Goal: Task Accomplishment & Management: Complete application form

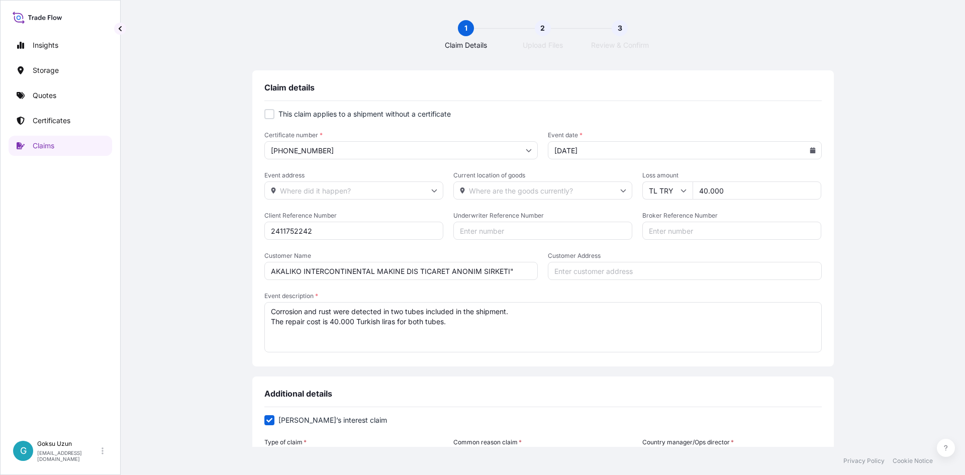
scroll to position [47, 0]
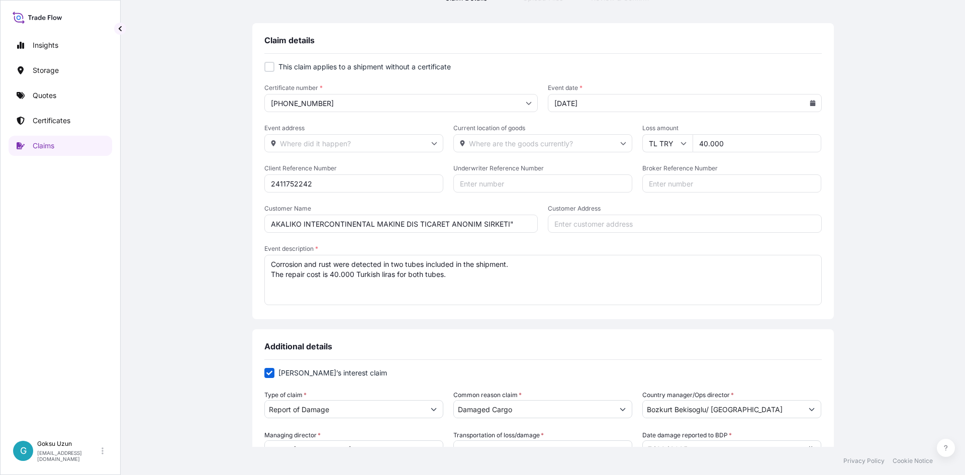
click at [701, 140] on input "40.000" at bounding box center [757, 143] width 129 height 18
type input "48.000"
drag, startPoint x: 808, startPoint y: 309, endPoint x: 808, endPoint y: 297, distance: 12.1
click at [808, 303] on div "This claim applies to a shipment without a certificate Certificate number * [PH…" at bounding box center [542, 190] width 557 height 272
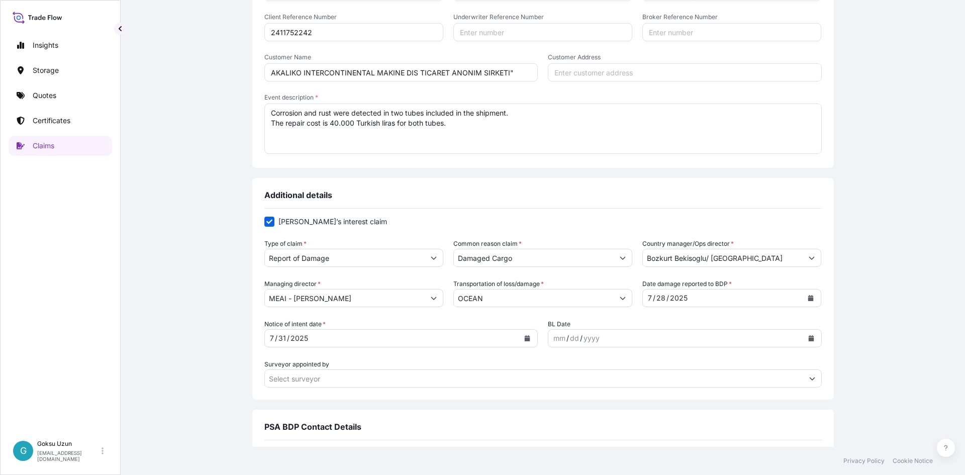
scroll to position [198, 0]
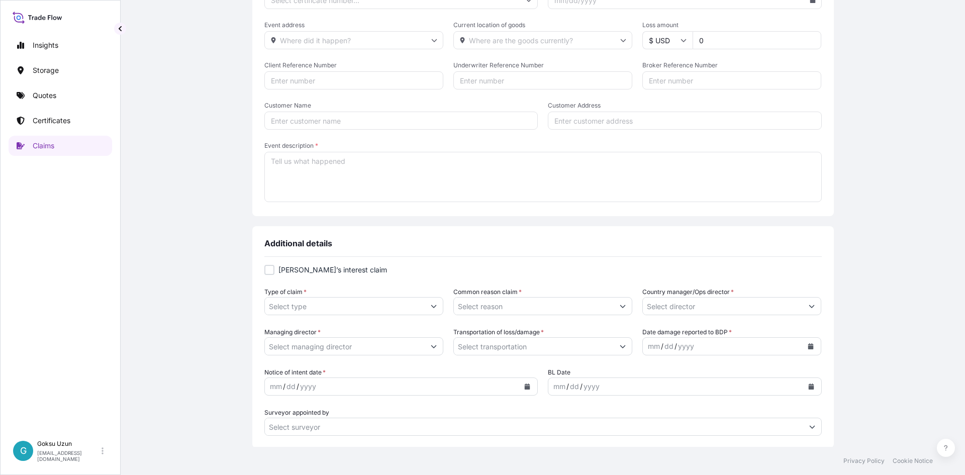
scroll to position [151, 0]
click at [264, 272] on div at bounding box center [269, 269] width 10 height 10
checkbox input "true"
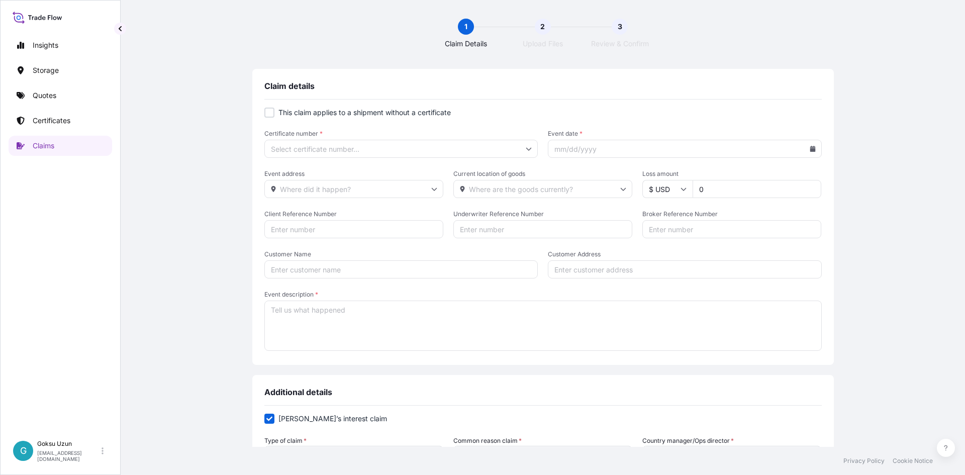
scroll to position [0, 0]
click at [295, 152] on input "Certificate number *" at bounding box center [401, 150] width 274 height 18
click at [543, 149] on div "Certificate number * Event date *" at bounding box center [542, 145] width 557 height 28
click at [526, 149] on icon at bounding box center [529, 150] width 6 height 6
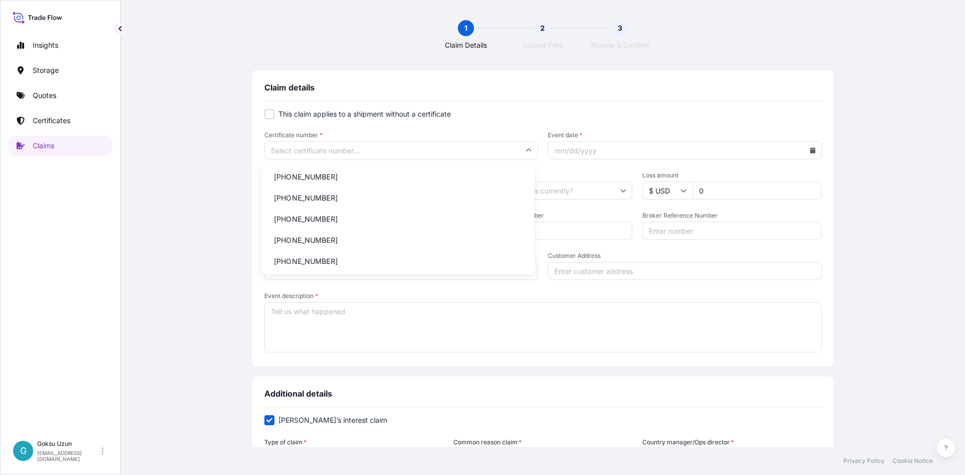
drag, startPoint x: 820, startPoint y: 83, endPoint x: 902, endPoint y: 173, distance: 121.7
click at [820, 86] on div "Claim details This claim applies to a shipment without a certificate Certificat…" at bounding box center [543, 218] width 582 height 296
click at [337, 151] on input "Certificate number *" at bounding box center [401, 150] width 274 height 18
paste input "[PHONE_NUMBER]"
type input "[PHONE_NUMBER]"
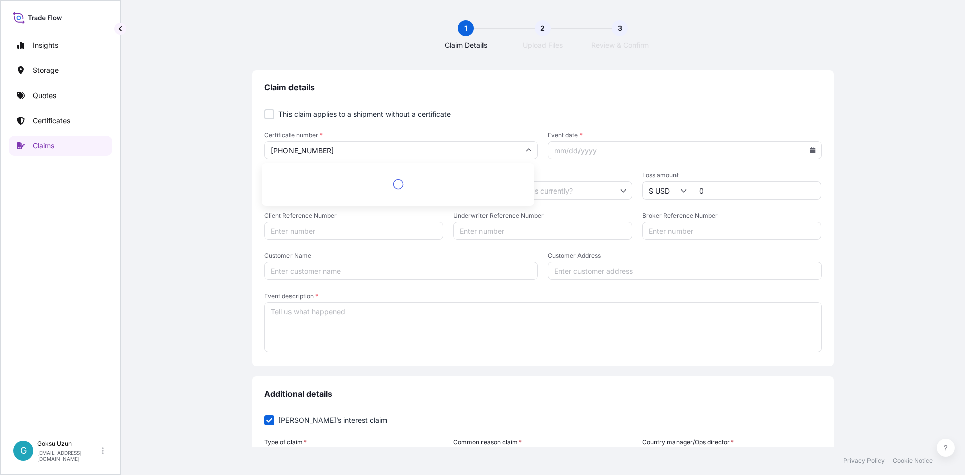
click at [559, 103] on div "This claim applies to a shipment without a certificate Certificate number * 316…" at bounding box center [542, 237] width 557 height 272
click at [616, 138] on span "Event date *" at bounding box center [685, 135] width 274 height 8
click at [616, 141] on input "Event date *" at bounding box center [685, 150] width 274 height 18
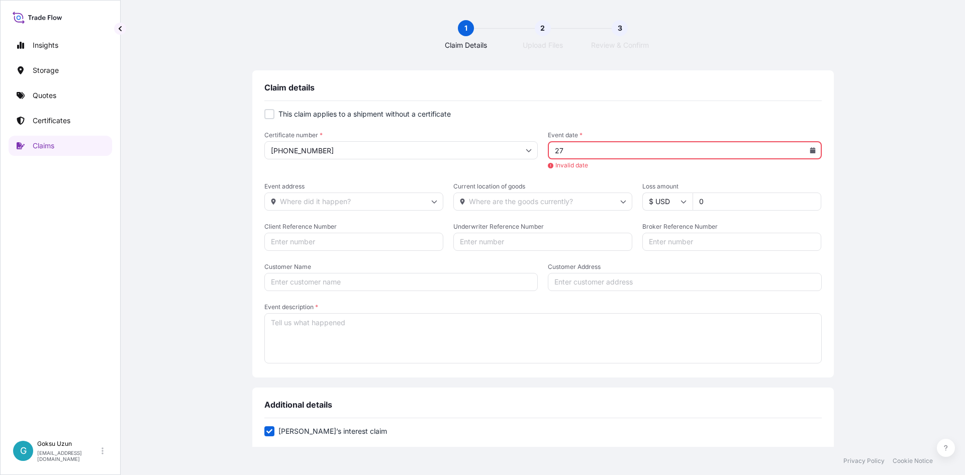
type input "2"
click at [704, 113] on label "This claim applies to a shipment without a certificate" at bounding box center [542, 114] width 557 height 10
checkbox input "true"
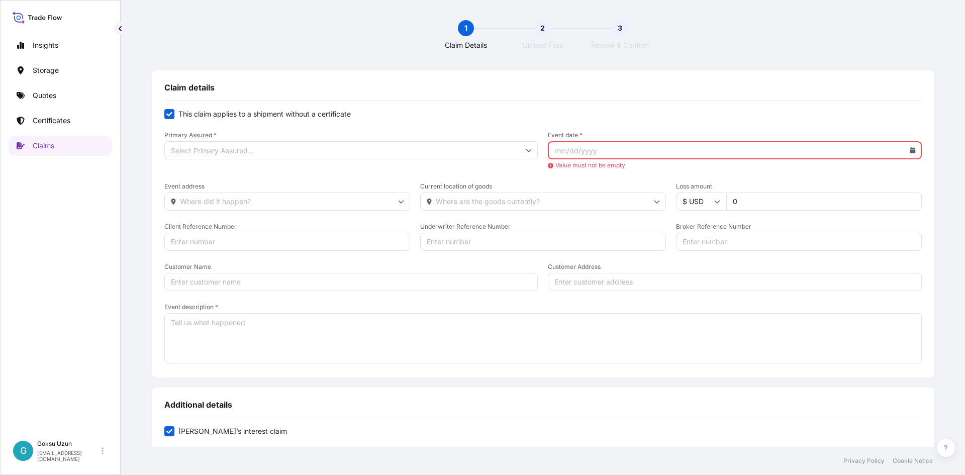
click at [868, 154] on input "Event date *" at bounding box center [735, 150] width 374 height 18
drag, startPoint x: 690, startPoint y: 412, endPoint x: 688, endPoint y: 401, distance: 11.2
click at [690, 405] on div "Additional details" at bounding box center [542, 409] width 757 height 19
click at [910, 150] on icon at bounding box center [913, 150] width 6 height 6
click at [827, 177] on icon at bounding box center [829, 179] width 4 height 6
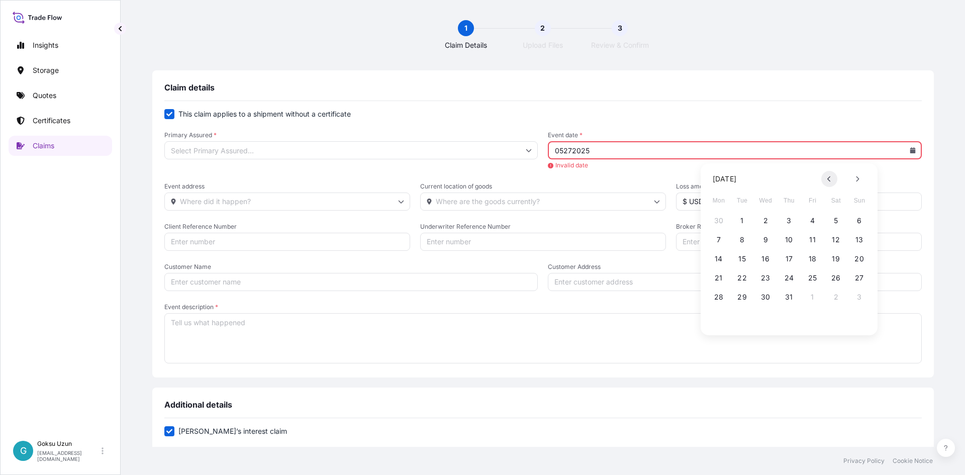
click at [827, 177] on icon at bounding box center [829, 179] width 4 height 6
click at [737, 296] on button "27" at bounding box center [742, 297] width 16 height 16
type input "[DATE]"
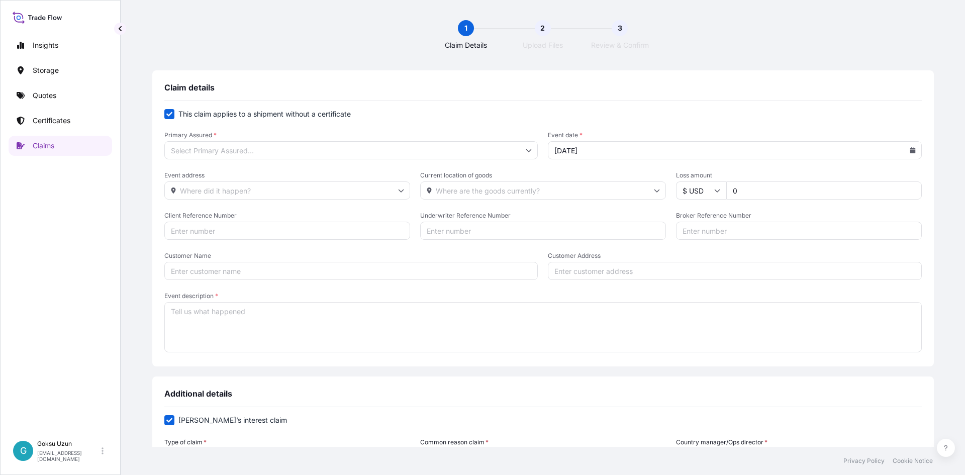
click at [526, 150] on icon at bounding box center [529, 150] width 6 height 6
click at [233, 175] on div "Turkey" at bounding box center [367, 177] width 325 height 19
type input "Turkey"
click at [318, 183] on input "Event address" at bounding box center [287, 190] width 246 height 18
click at [404, 188] on input "Event address" at bounding box center [287, 190] width 246 height 18
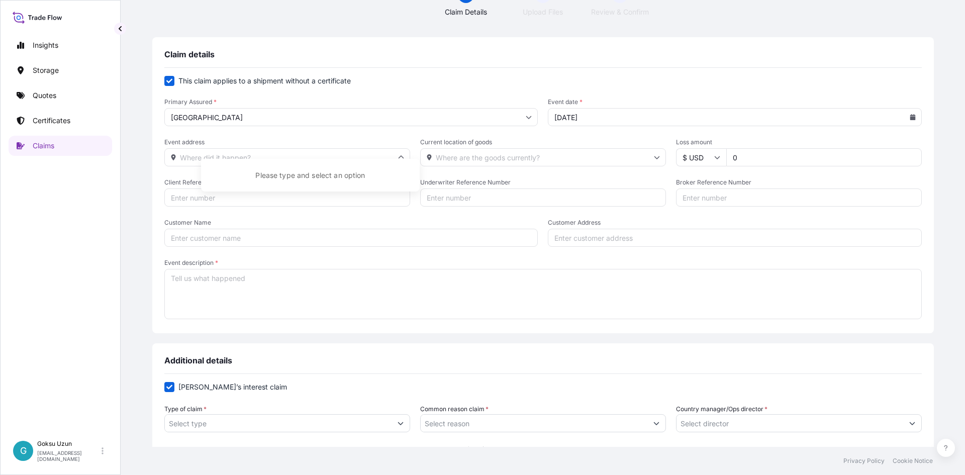
scroll to position [50, 0]
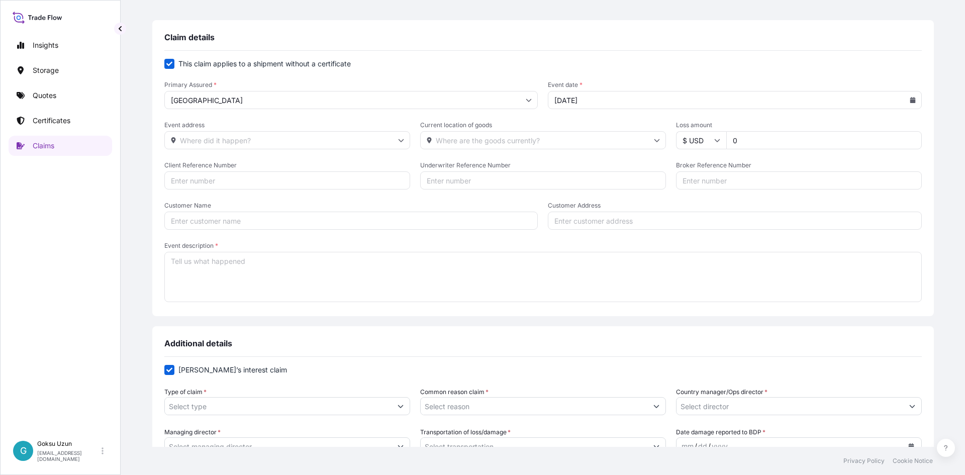
click at [689, 140] on input "$ USD" at bounding box center [701, 140] width 50 height 18
click at [936, 329] on div "Claim details This claim applies to a shipment without a certificate Primary As…" at bounding box center [543, 457] width 804 height 875
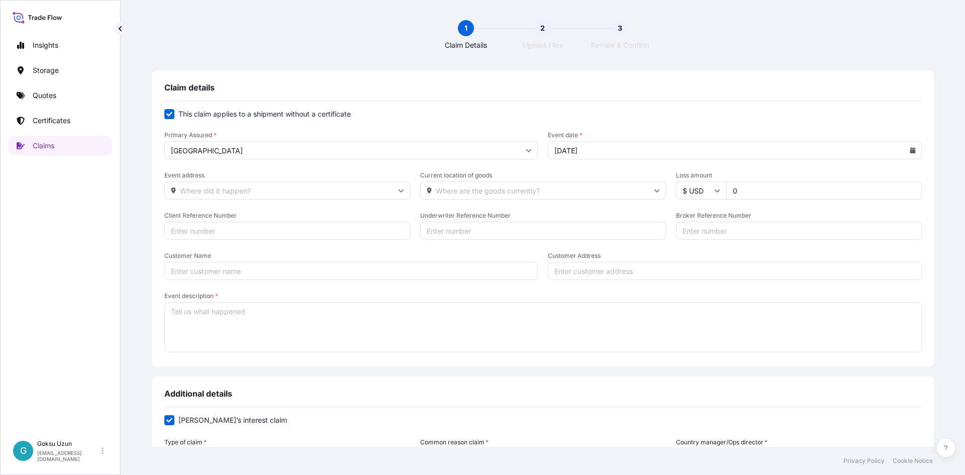
click at [688, 190] on input "$ USD" at bounding box center [701, 190] width 50 height 18
click at [689, 190] on input "$ USD" at bounding box center [701, 190] width 50 height 18
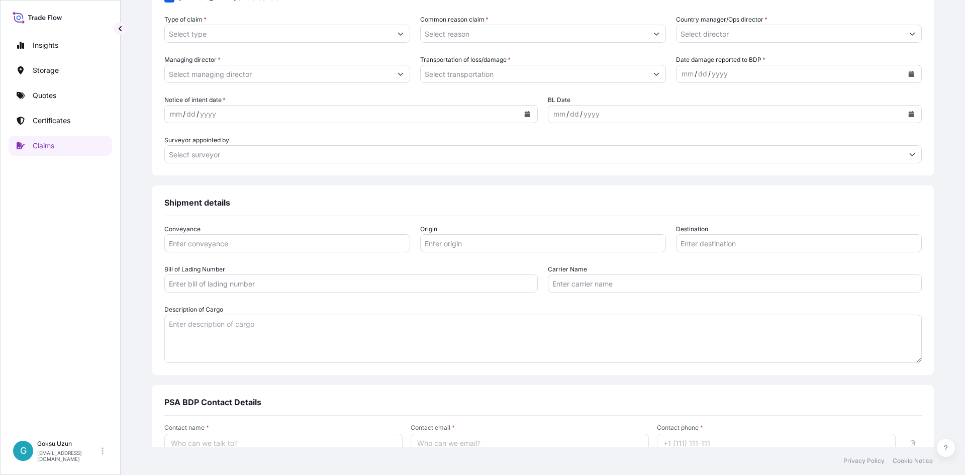
scroll to position [347, 0]
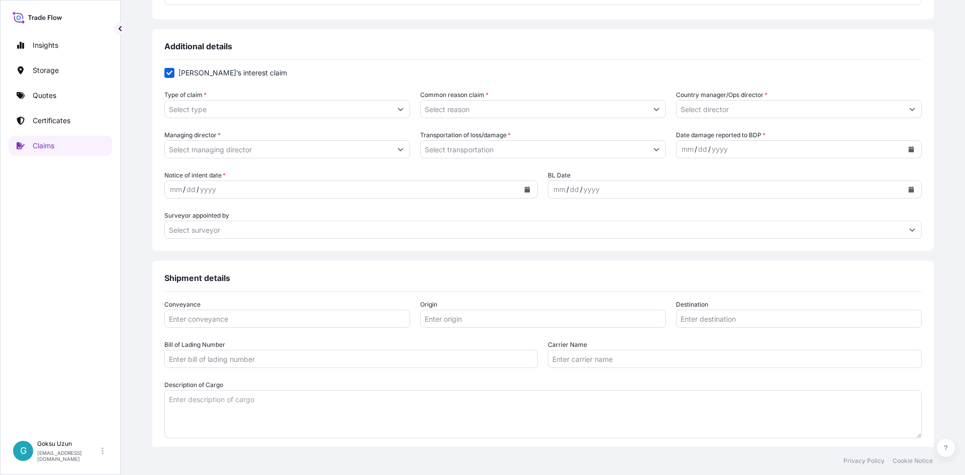
click at [316, 107] on input "Type of claim *" at bounding box center [278, 109] width 227 height 18
click at [410, 106] on button "Show suggestions" at bounding box center [401, 109] width 18 height 18
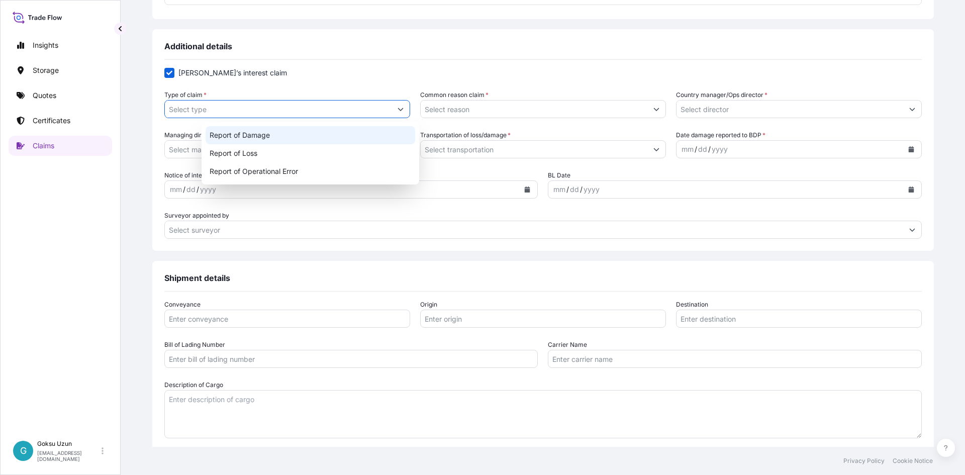
click at [247, 130] on div "Report of Damage" at bounding box center [311, 135] width 210 height 18
type input "Report of Damage"
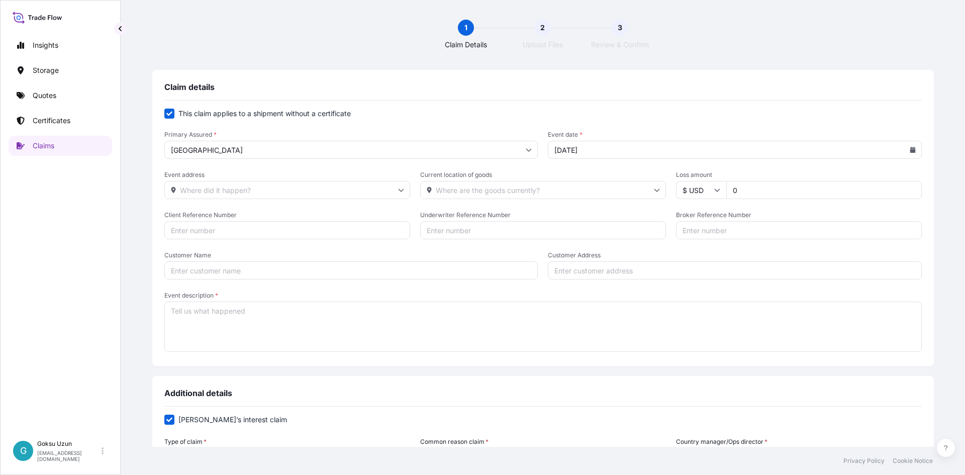
scroll to position [0, 0]
click at [699, 187] on input "$ USD" at bounding box center [701, 190] width 50 height 18
click at [666, 192] on div "TL TRY" at bounding box center [683, 181] width 42 height 19
type input "TL TRY"
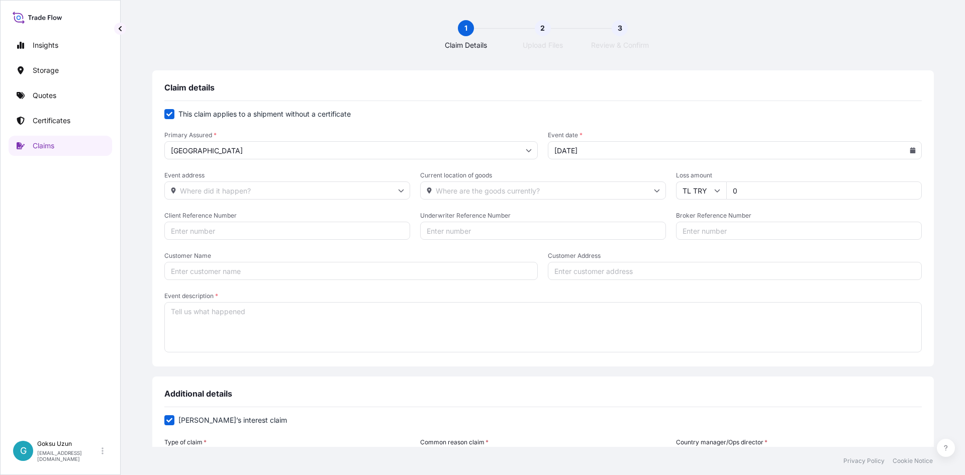
click at [743, 190] on input "0" at bounding box center [824, 190] width 196 height 18
type input "48000"
click at [792, 342] on textarea "Event description *" at bounding box center [542, 327] width 757 height 50
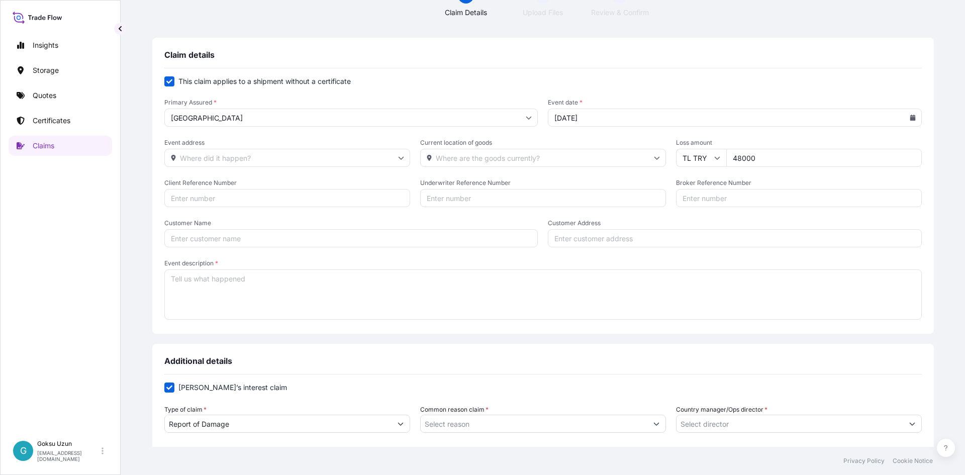
scroll to position [50, 0]
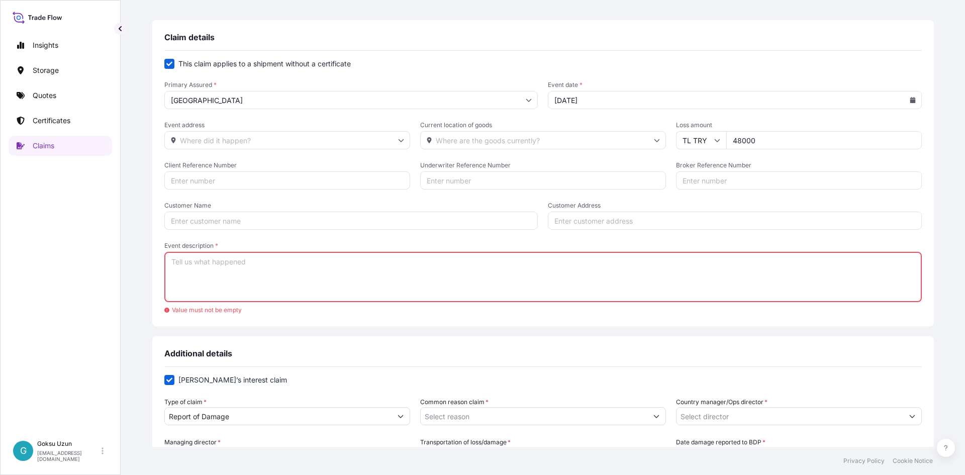
click at [320, 266] on textarea "Event description *" at bounding box center [542, 277] width 757 height 50
paste textarea "Corrosion and rust were detected in two tubes included in the shipment."
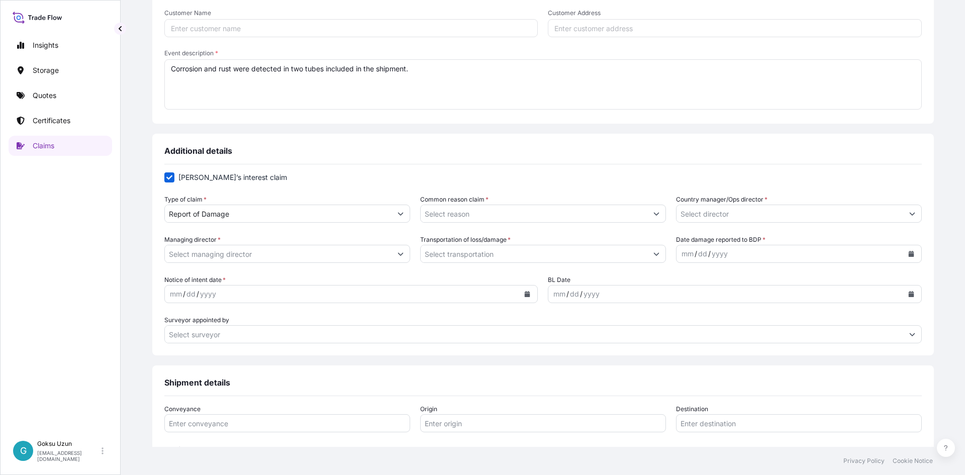
scroll to position [251, 0]
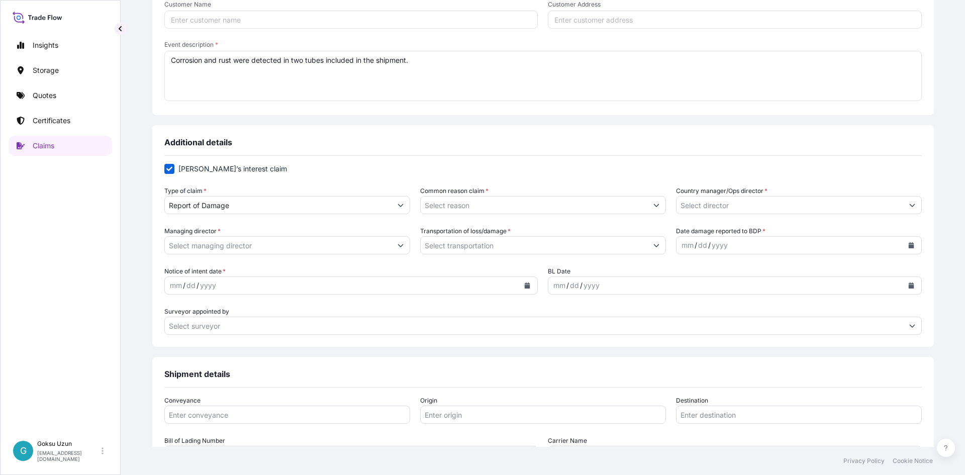
type textarea "Corrosion and rust were detected in two tubes included in the shipment."
click at [470, 202] on input "Common reason claim *" at bounding box center [534, 205] width 227 height 18
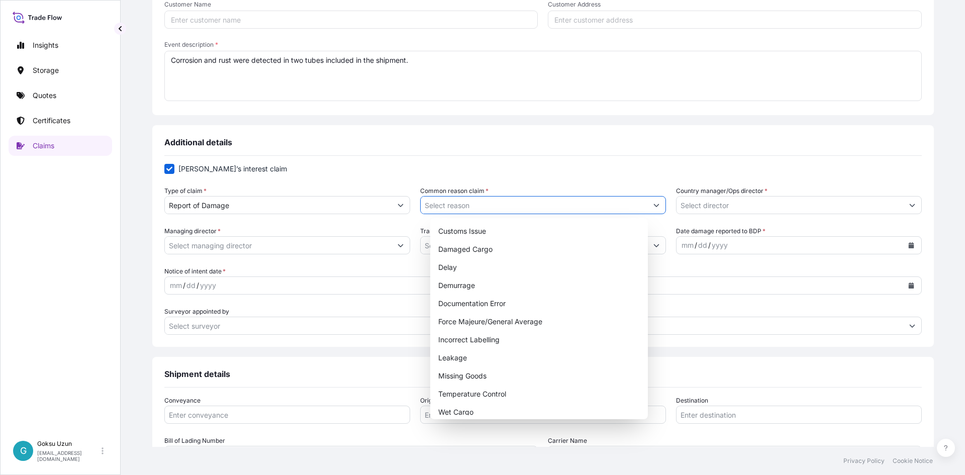
click at [647, 205] on button "Show suggestions" at bounding box center [656, 205] width 18 height 18
click at [476, 249] on div "Damaged Cargo" at bounding box center [539, 249] width 210 height 18
type input "Damaged Cargo"
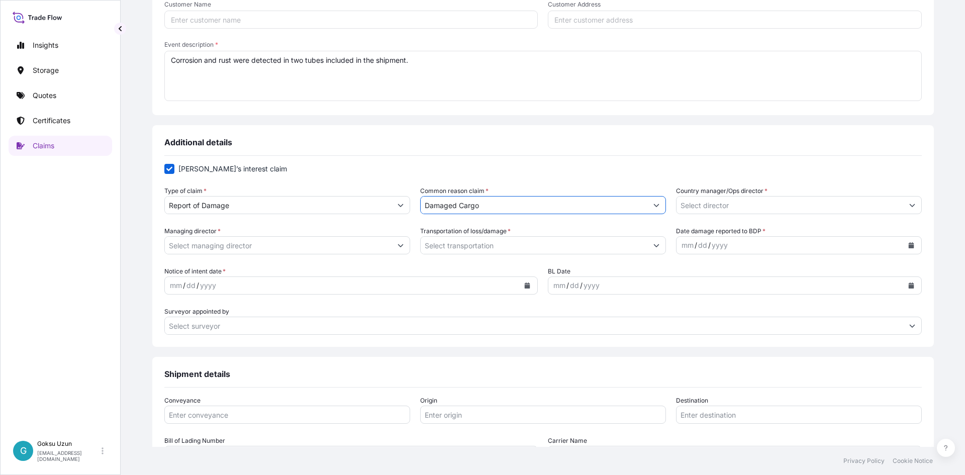
click at [797, 211] on input "Country manager/Ops director *" at bounding box center [790, 205] width 227 height 18
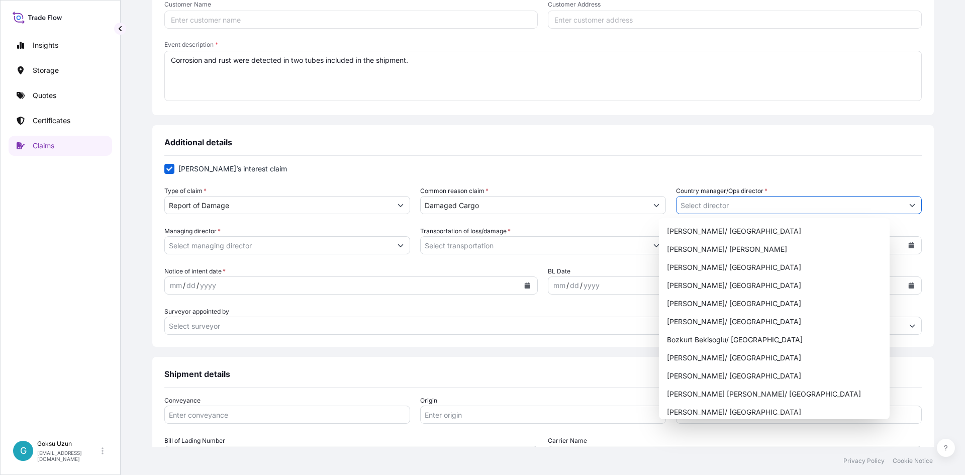
click at [909, 203] on icon "Show suggestions" at bounding box center [912, 205] width 6 height 6
click at [718, 343] on div "Bozkurt Bekisoglu/ [GEOGRAPHIC_DATA]" at bounding box center [774, 340] width 223 height 18
type input "Bozkurt Bekisoglu/ [GEOGRAPHIC_DATA]"
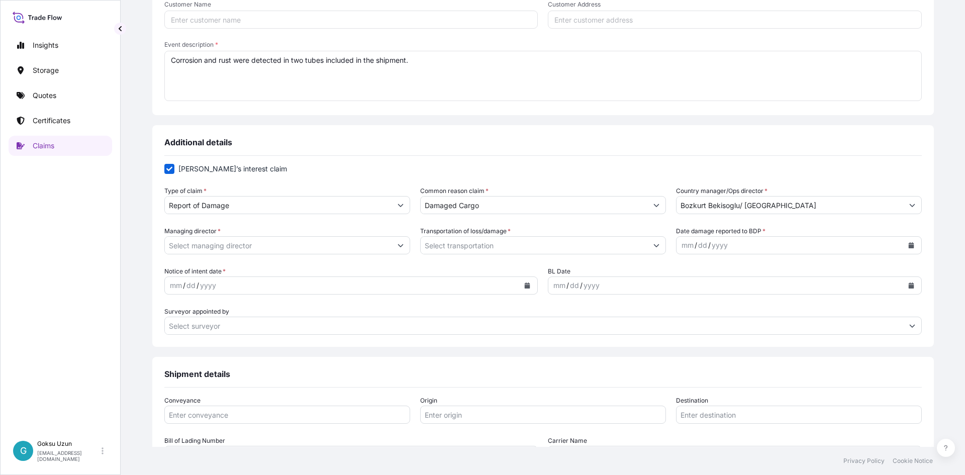
drag, startPoint x: 273, startPoint y: 258, endPoint x: 273, endPoint y: 248, distance: 10.6
click at [272, 255] on form "Shipper’s interest claim Type of claim * Report of Damage Common reason claim *…" at bounding box center [542, 249] width 757 height 171
click at [273, 248] on input "Managing director *" at bounding box center [278, 245] width 227 height 18
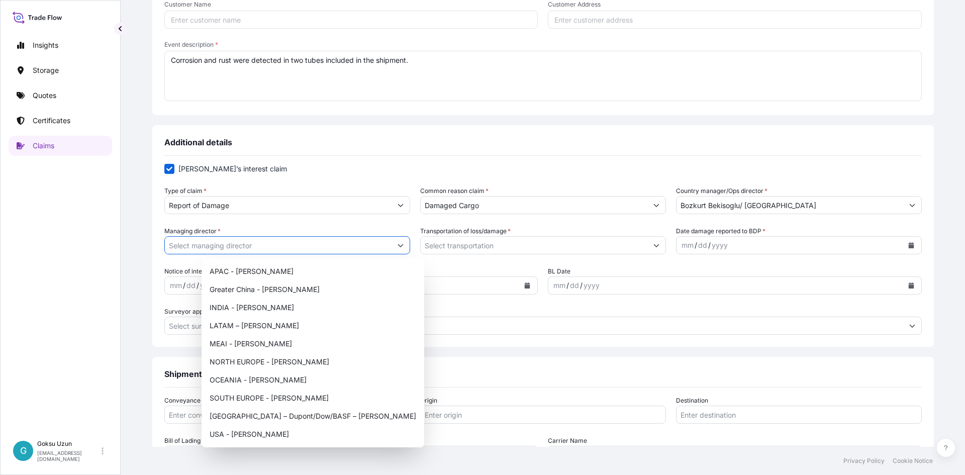
click at [404, 243] on icon "Show suggestions" at bounding box center [401, 245] width 6 height 6
click at [250, 345] on div "MEAI - [PERSON_NAME]" at bounding box center [313, 344] width 215 height 18
type input "MEAI - [PERSON_NAME]"
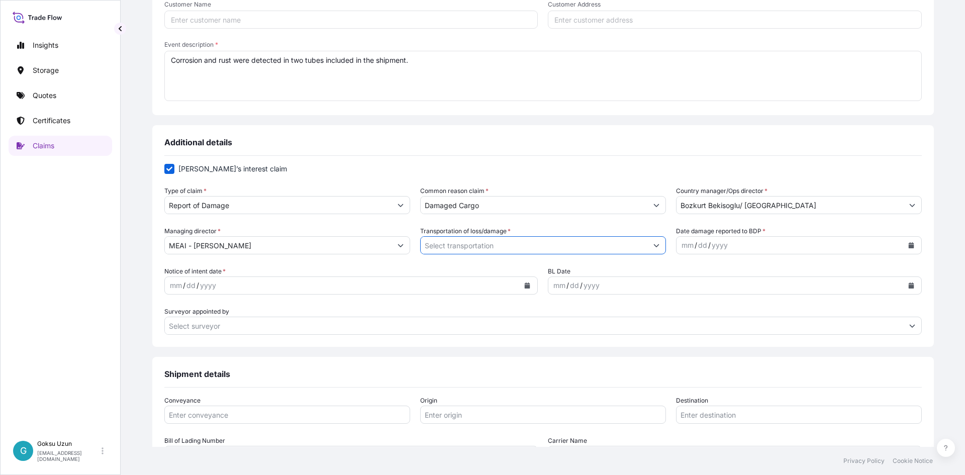
click at [510, 244] on input "Transportation of loss/damage *" at bounding box center [534, 245] width 227 height 18
click at [647, 243] on button "Show suggestions" at bounding box center [656, 245] width 18 height 18
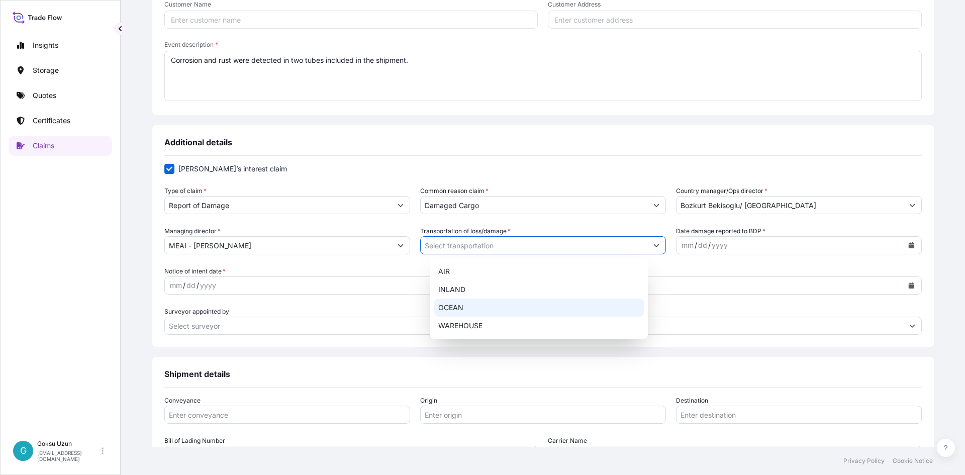
click at [455, 303] on div "OCEAN" at bounding box center [539, 308] width 210 height 18
type input "OCEAN"
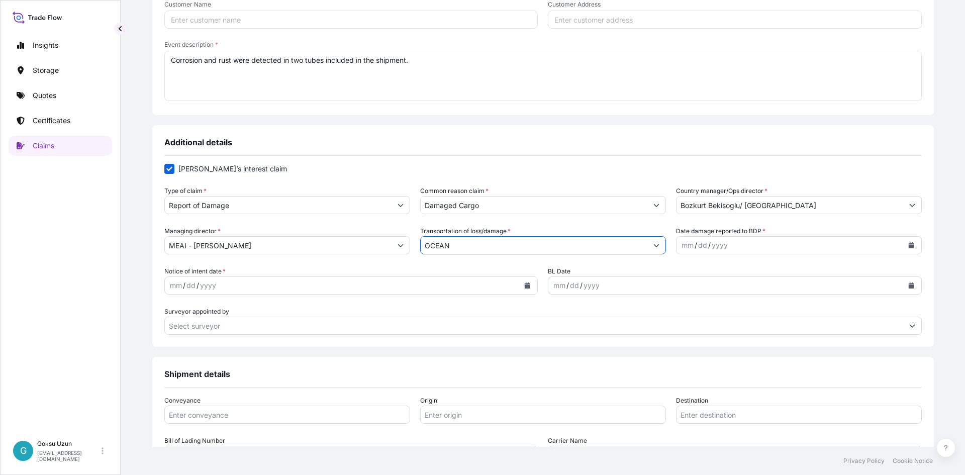
click at [681, 247] on div "mm" at bounding box center [688, 245] width 14 height 12
click at [736, 359] on div "Shipment details Conveyance Origin Destination Bill of Lading Number Carrier Na…" at bounding box center [543, 451] width 782 height 189
click at [268, 286] on div "mm / dd / yyyy" at bounding box center [342, 285] width 355 height 18
click at [183, 288] on div "mm" at bounding box center [176, 285] width 14 height 12
click at [188, 286] on div "20" at bounding box center [182, 285] width 11 height 12
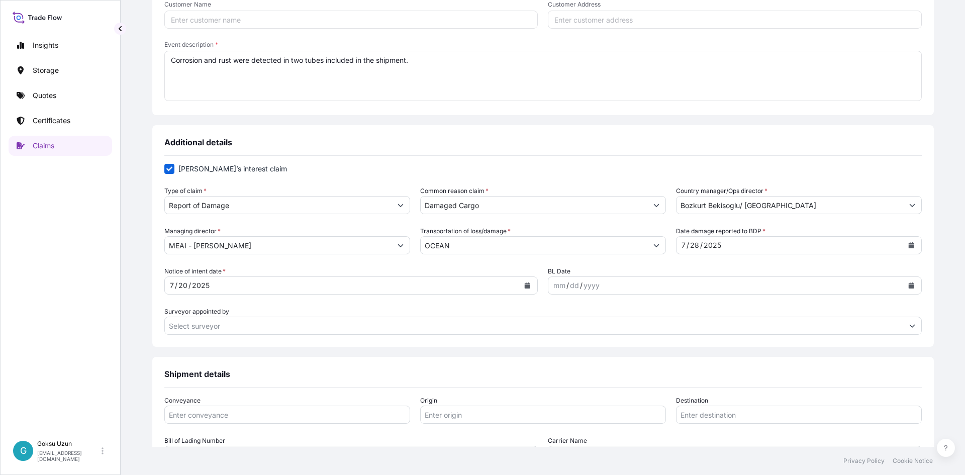
drag, startPoint x: 222, startPoint y: 285, endPoint x: 230, endPoint y: 286, distance: 8.6
click at [188, 285] on div "20" at bounding box center [182, 285] width 11 height 12
click at [526, 288] on icon "Calendar" at bounding box center [527, 285] width 6 height 6
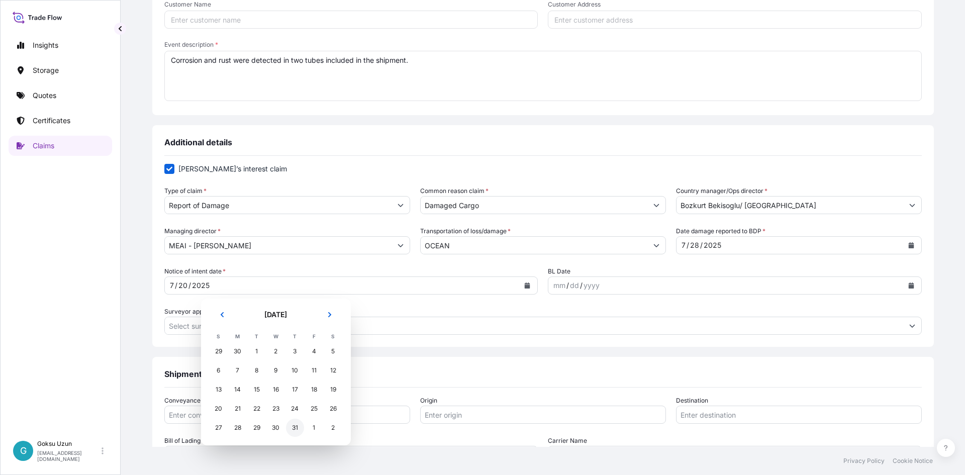
click at [295, 421] on div "31" at bounding box center [295, 428] width 18 height 18
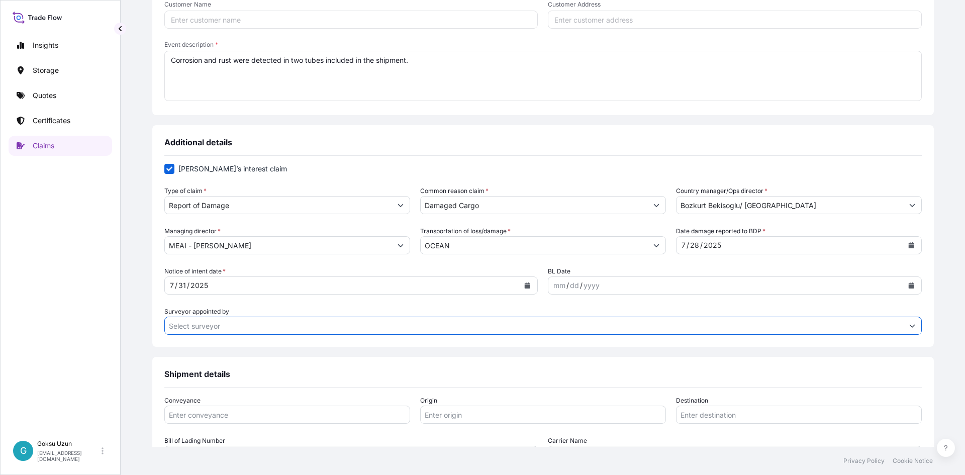
click at [847, 326] on input "Surveyor appointed by" at bounding box center [534, 326] width 738 height 18
click at [856, 326] on input "Surveyor appointed by" at bounding box center [534, 326] width 738 height 18
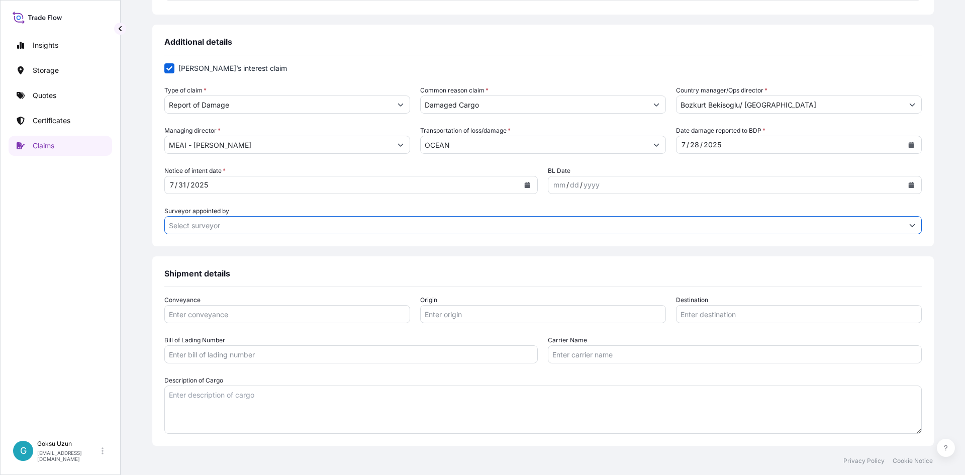
scroll to position [402, 0]
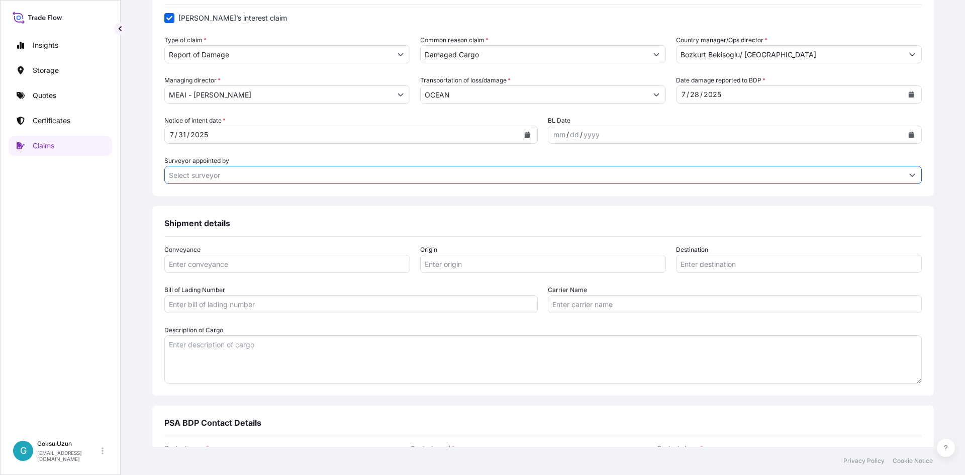
click at [385, 265] on input "Conveyance" at bounding box center [287, 264] width 246 height 18
click at [293, 238] on div "Conveyance Origin Destination Bill of Lading Number Carrier Name Description of…" at bounding box center [542, 319] width 757 height 165
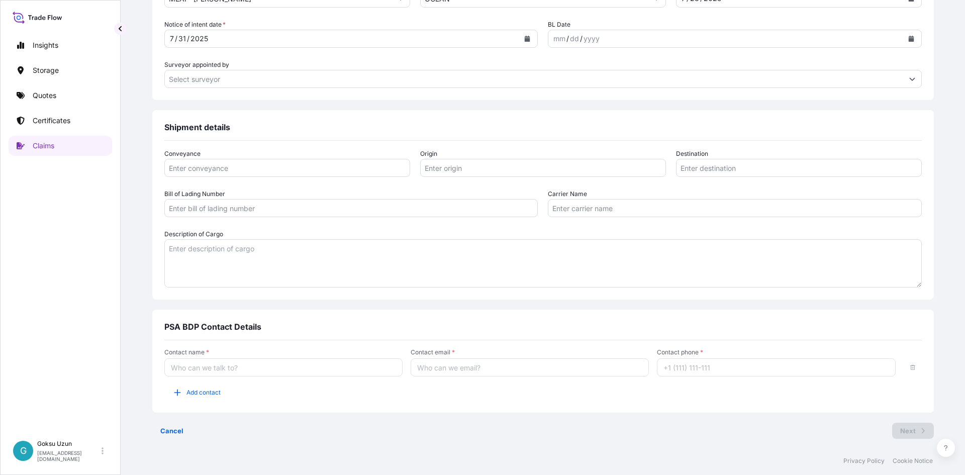
click at [276, 374] on input "Contact name *" at bounding box center [283, 367] width 238 height 18
type input "[PERSON_NAME]"
type input "goksu_basak_uzun@hotmail.com"
type input "+905382643880"
drag, startPoint x: 546, startPoint y: 371, endPoint x: 386, endPoint y: 371, distance: 159.8
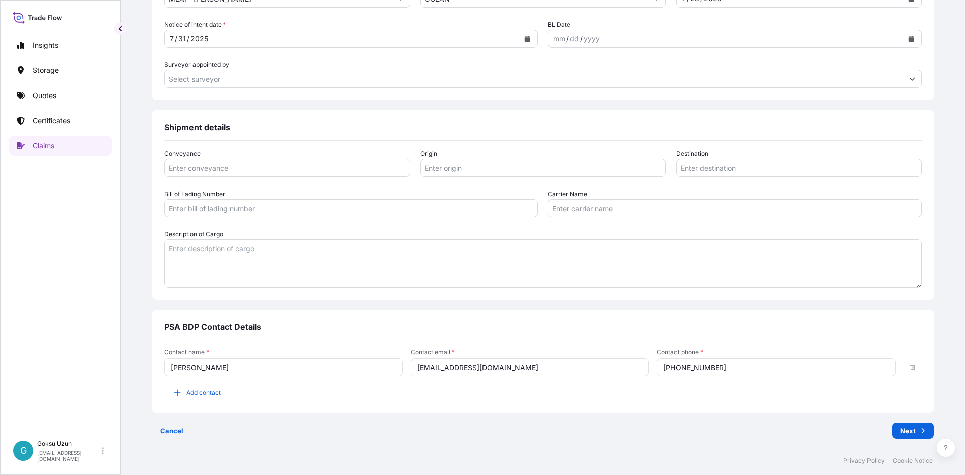
click at [386, 371] on div "Contact name * Göksu Başak Uzun Contact email * goksu_basak_uzun@hotmail.com Co…" at bounding box center [542, 362] width 757 height 28
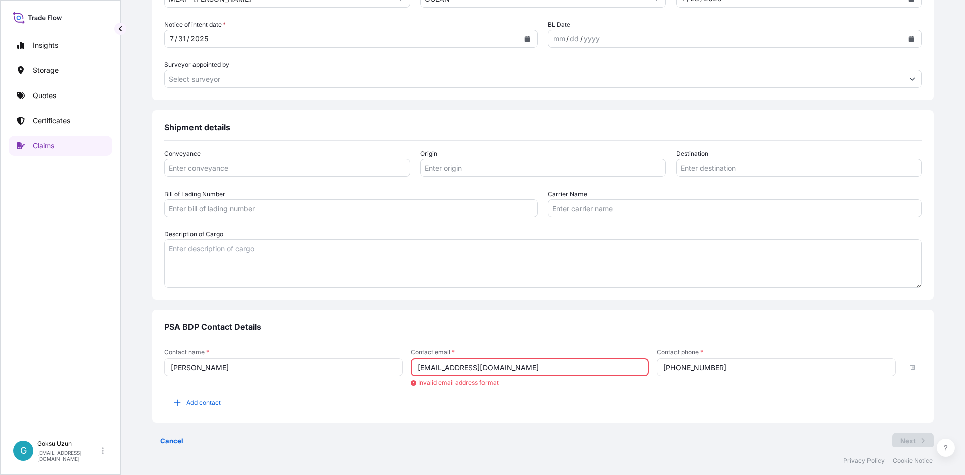
type input "[EMAIL_ADDRESS][DOMAIN_NAME]"
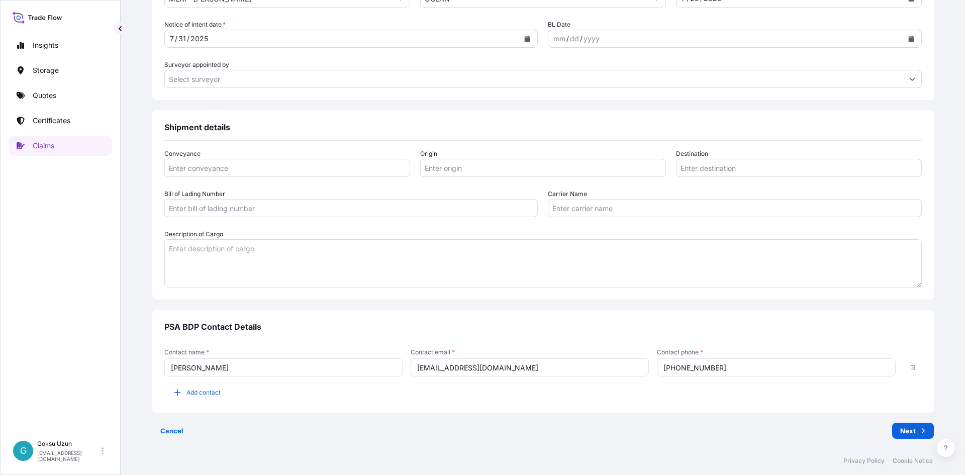
click at [627, 433] on div "Cancel Next" at bounding box center [543, 431] width 782 height 16
drag, startPoint x: 695, startPoint y: 344, endPoint x: 714, endPoint y: 371, distance: 32.8
click at [696, 345] on div "Contact name * Göksu Başak Uzun Contact email * goksu.uzun@psabdp.com Contact p…" at bounding box center [542, 379] width 757 height 79
drag, startPoint x: 700, startPoint y: 372, endPoint x: 711, endPoint y: 372, distance: 11.1
click at [705, 372] on input "+905382643880" at bounding box center [776, 367] width 238 height 18
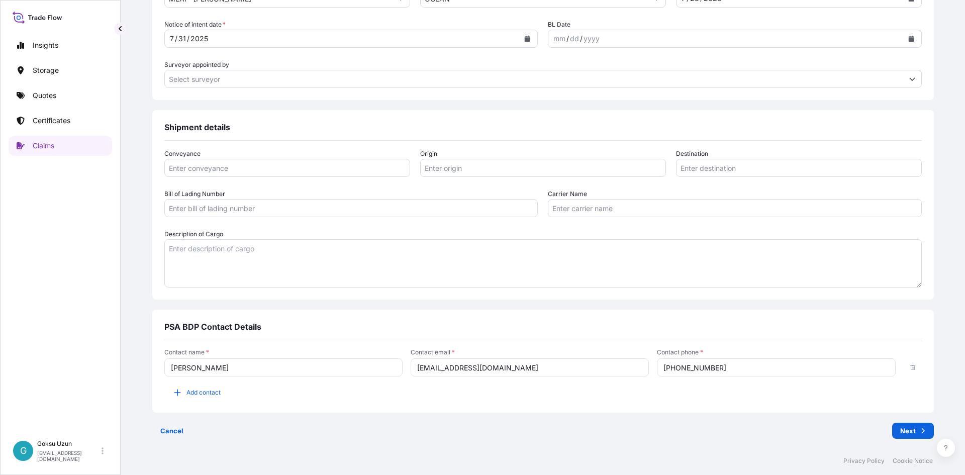
click at [707, 371] on input "+905382643880" at bounding box center [776, 367] width 238 height 18
drag, startPoint x: 712, startPoint y: 367, endPoint x: 602, endPoint y: 365, distance: 109.6
click at [603, 365] on div "Contact name * Göksu Başak Uzun Contact email * goksu.uzun@psabdp.com Contact p…" at bounding box center [542, 362] width 757 height 28
paste input "49-386-2214"
type input "[PHONE_NUMBER]"
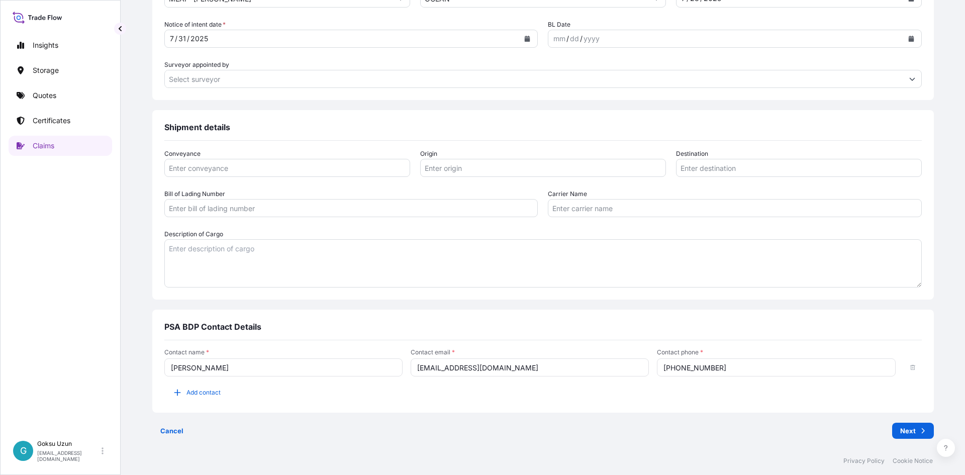
click at [596, 405] on div "Contact name * Göksu Başak Uzun Contact email * goksu.uzun@psabdp.com Contact p…" at bounding box center [542, 379] width 757 height 79
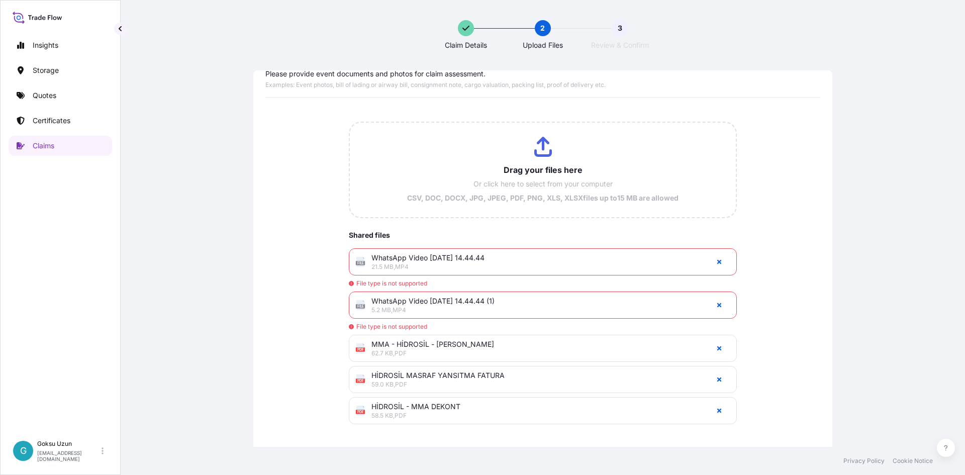
scroll to position [43, 0]
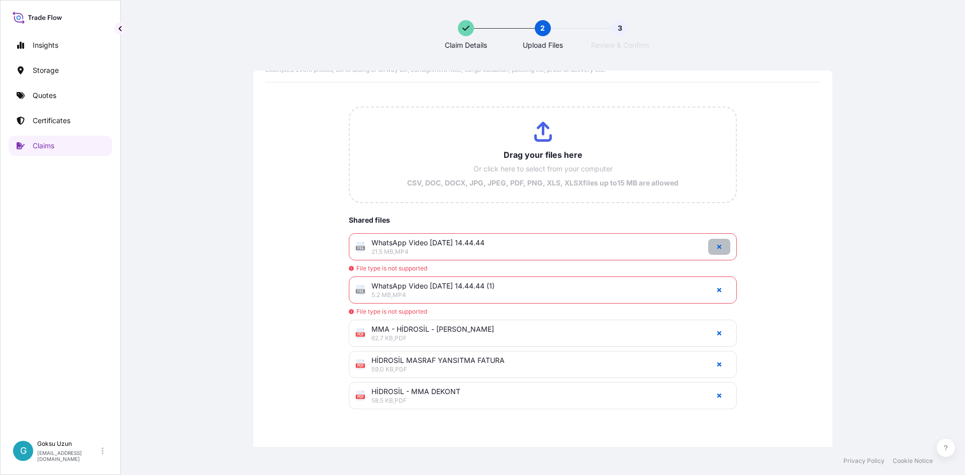
click at [717, 246] on icon "button" at bounding box center [719, 247] width 4 height 4
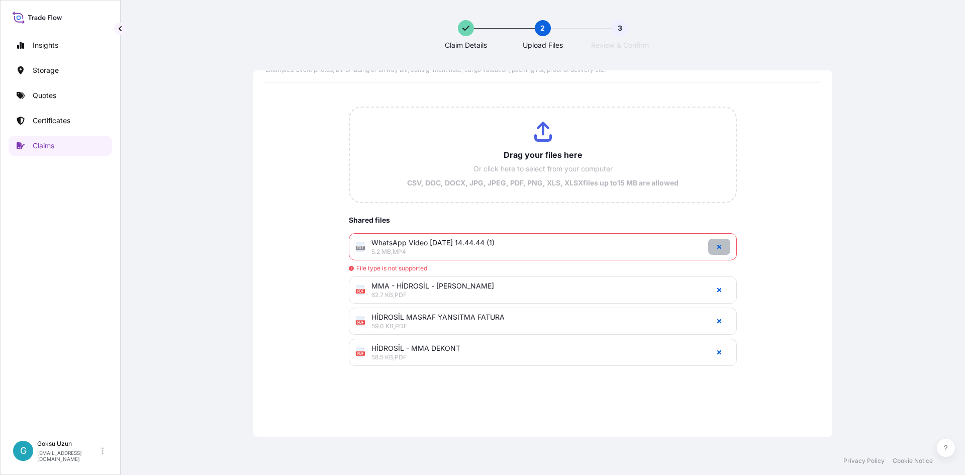
click at [717, 247] on icon "button" at bounding box center [719, 247] width 4 height 4
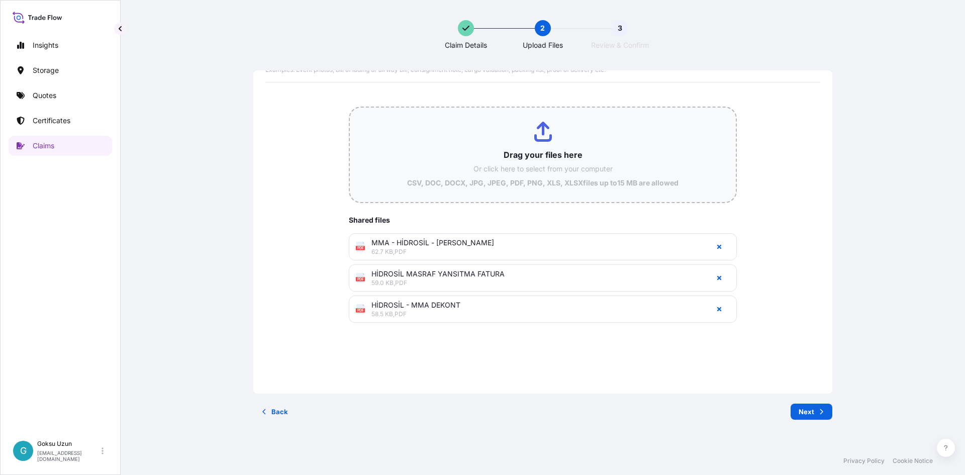
type input "C:\fakepath\WhatsApp Video 2025-08-04 at 14.44.44 (1) (1).mp4"
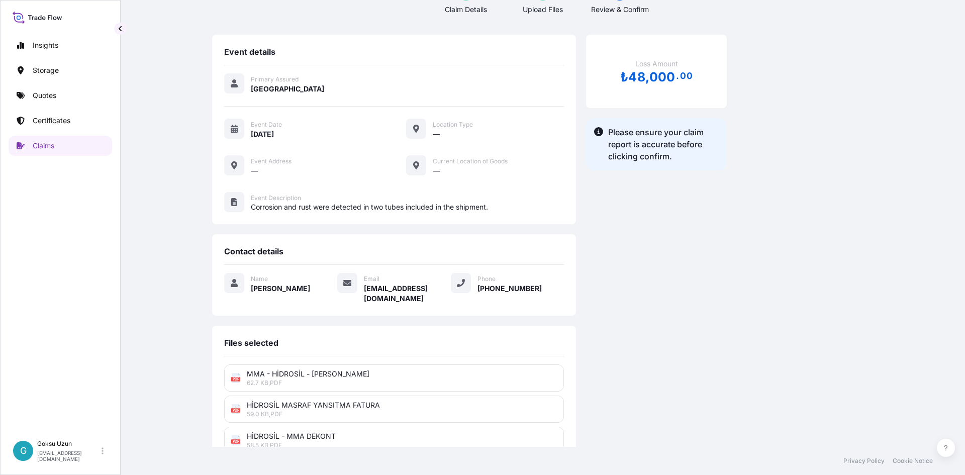
scroll to position [79, 0]
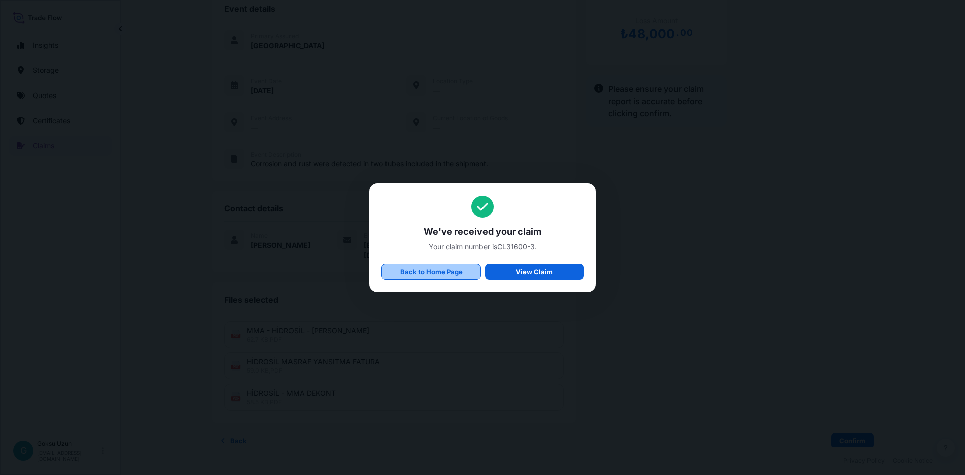
click at [439, 271] on p "Back to Home Page" at bounding box center [431, 272] width 63 height 10
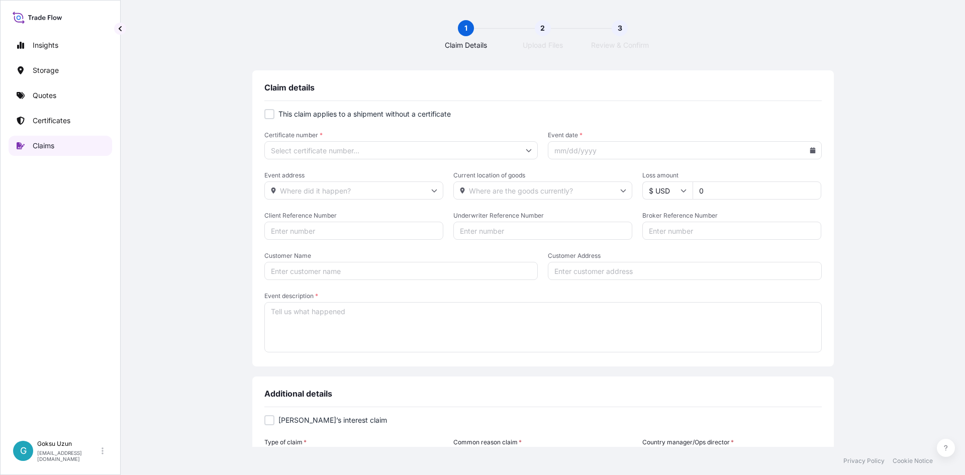
click at [50, 144] on p "Claims" at bounding box center [44, 146] width 22 height 10
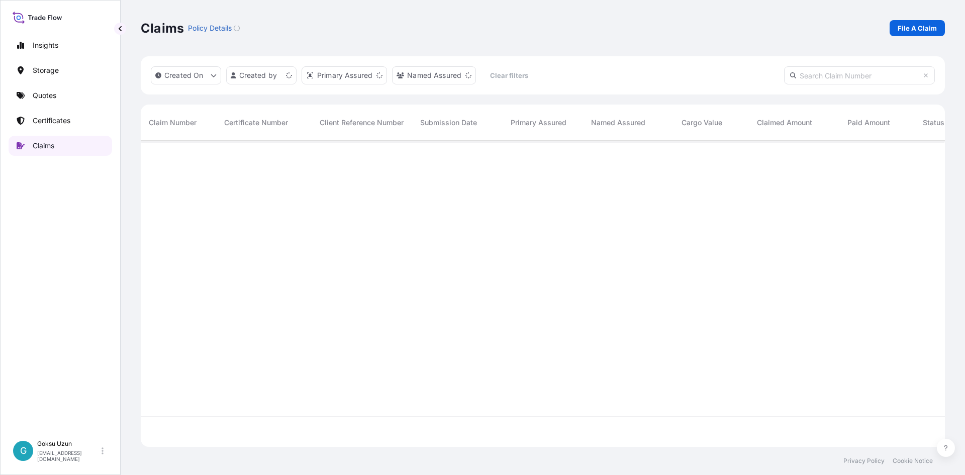
scroll to position [304, 797]
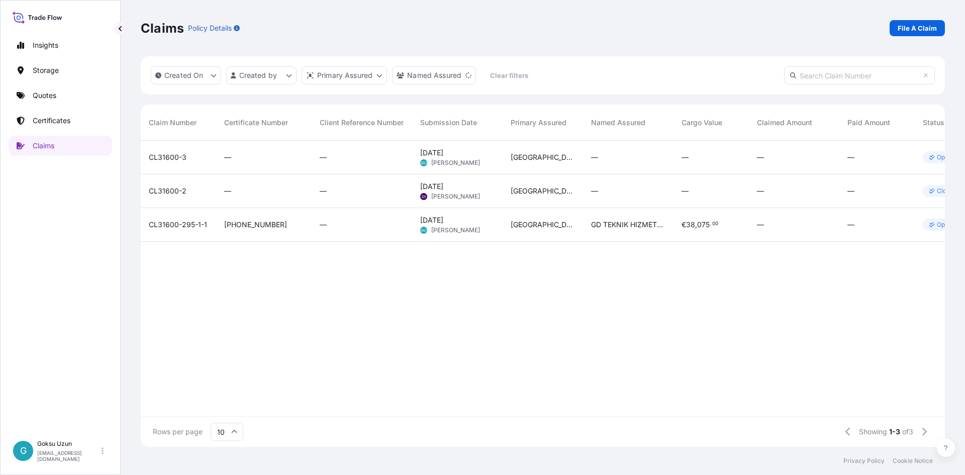
click at [572, 280] on div "CL31600-3 — — Aug 11, 2025 GU Goksu Uzun Turkey — — — — Open CL31600-2 — — Jul …" at bounding box center [578, 278] width 875 height 275
drag, startPoint x: 432, startPoint y: 407, endPoint x: 494, endPoint y: 411, distance: 61.5
click at [494, 411] on div "CL31600-3 — — Aug 11, 2025 GU Goksu Uzun Turkey — — — — Open CL31600-2 — — Jul …" at bounding box center [543, 278] width 804 height 275
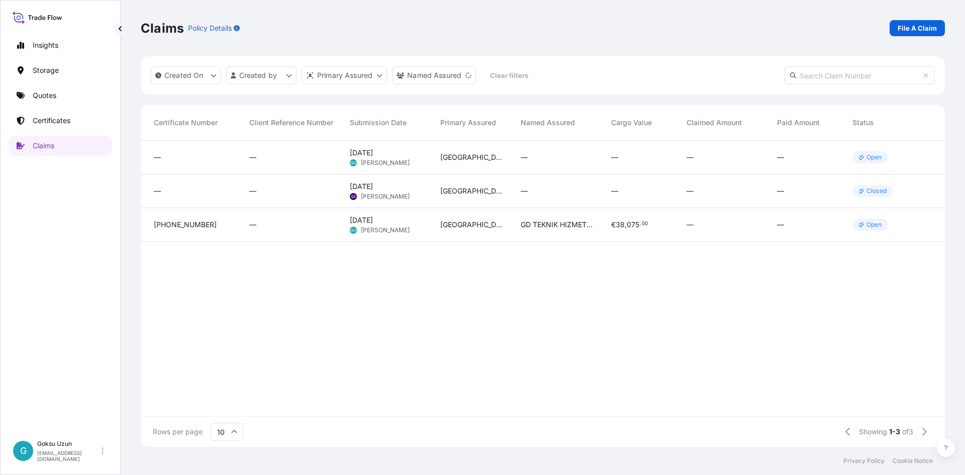
scroll to position [0, 0]
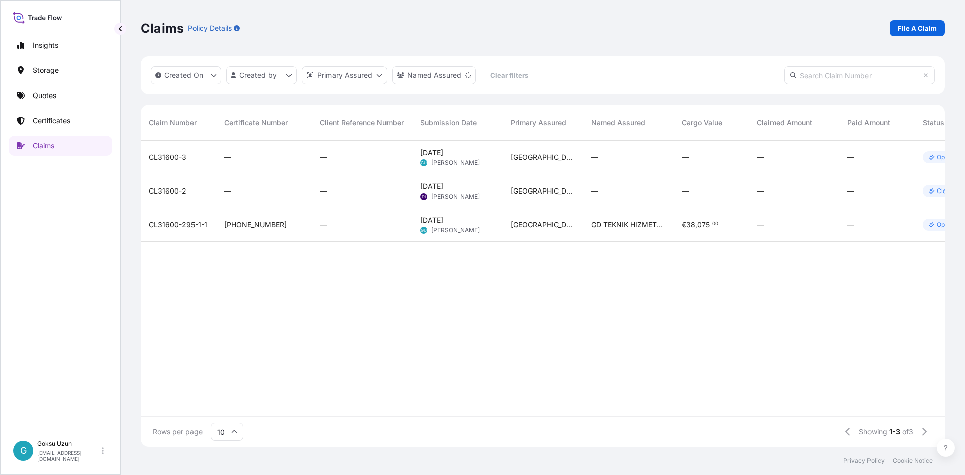
click at [437, 155] on span "Aug 11, 2025" at bounding box center [431, 153] width 23 height 10
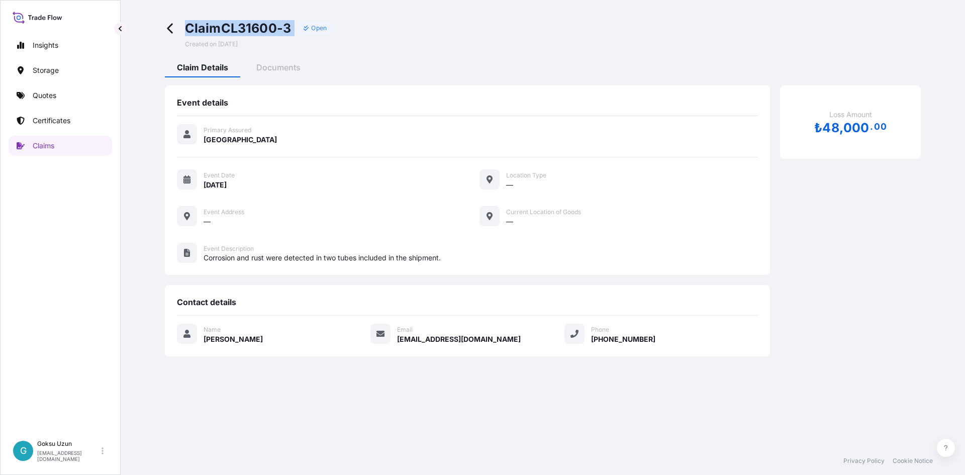
drag, startPoint x: 183, startPoint y: 28, endPoint x: 304, endPoint y: 33, distance: 121.2
click at [304, 33] on div "Claim CL31600-3 Open Created on 08/11/2025" at bounding box center [249, 34] width 168 height 28
copy div "Claim CL31600-3"
